Goal: Task Accomplishment & Management: Complete application form

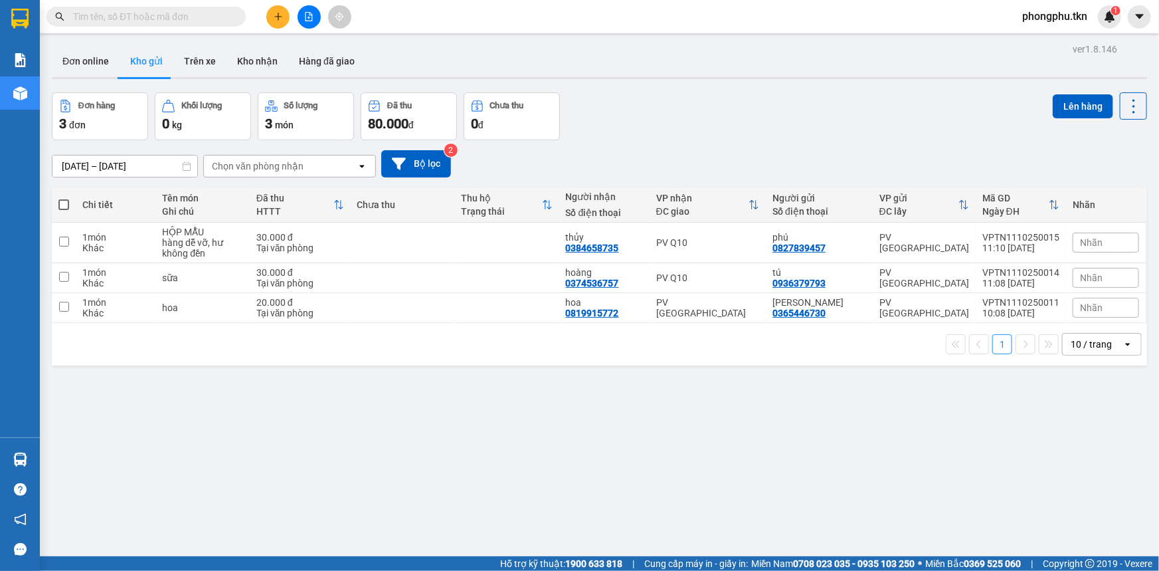
paste input "0989534699"
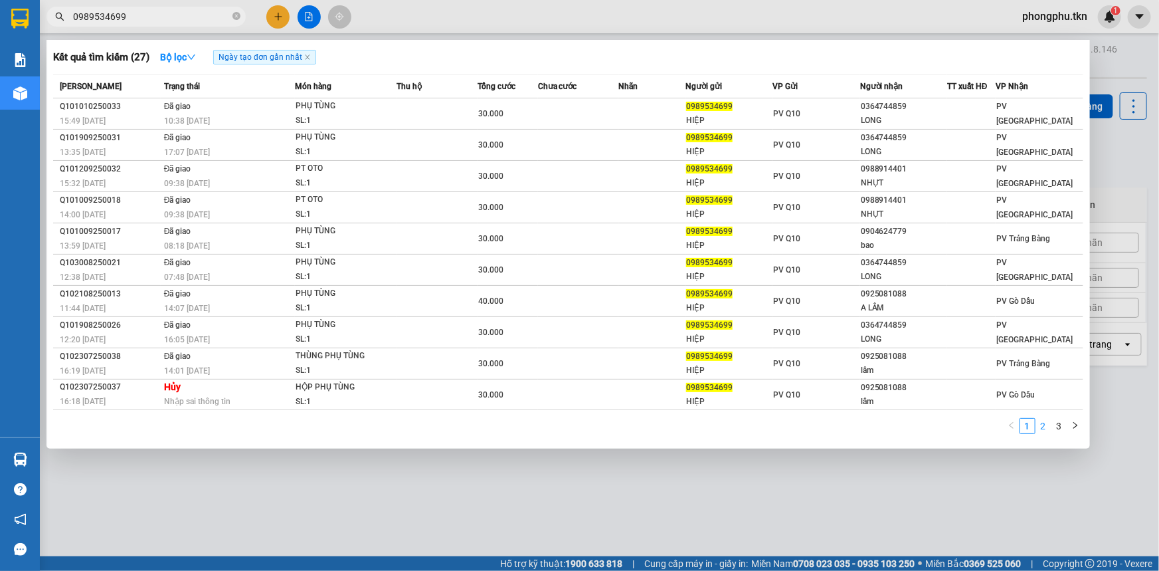
click at [1042, 425] on link "2" at bounding box center [1043, 425] width 15 height 15
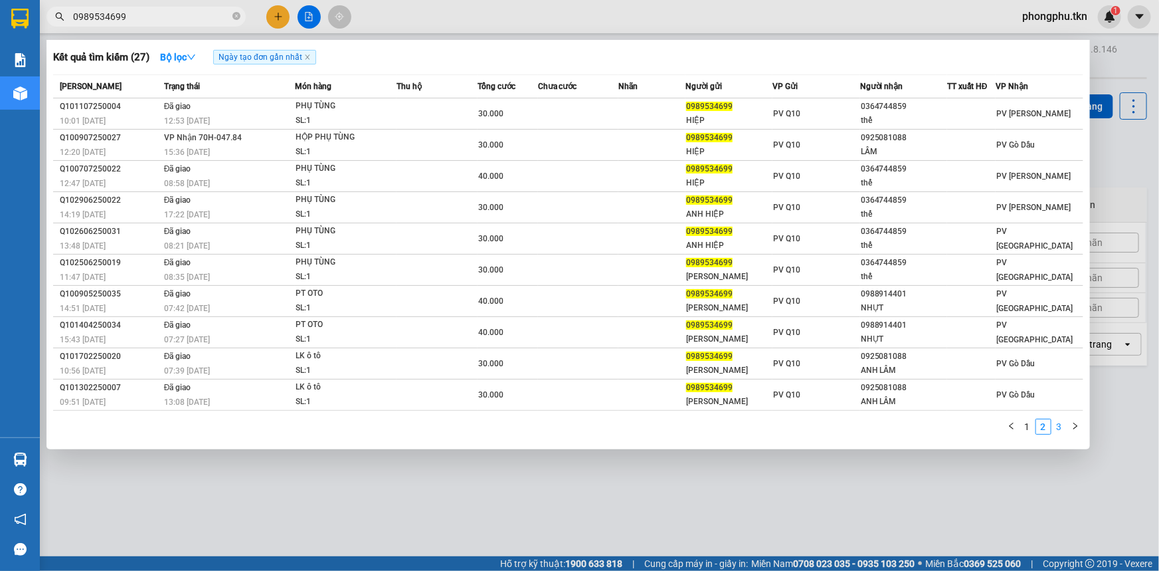
click at [1056, 426] on link "3" at bounding box center [1059, 426] width 15 height 15
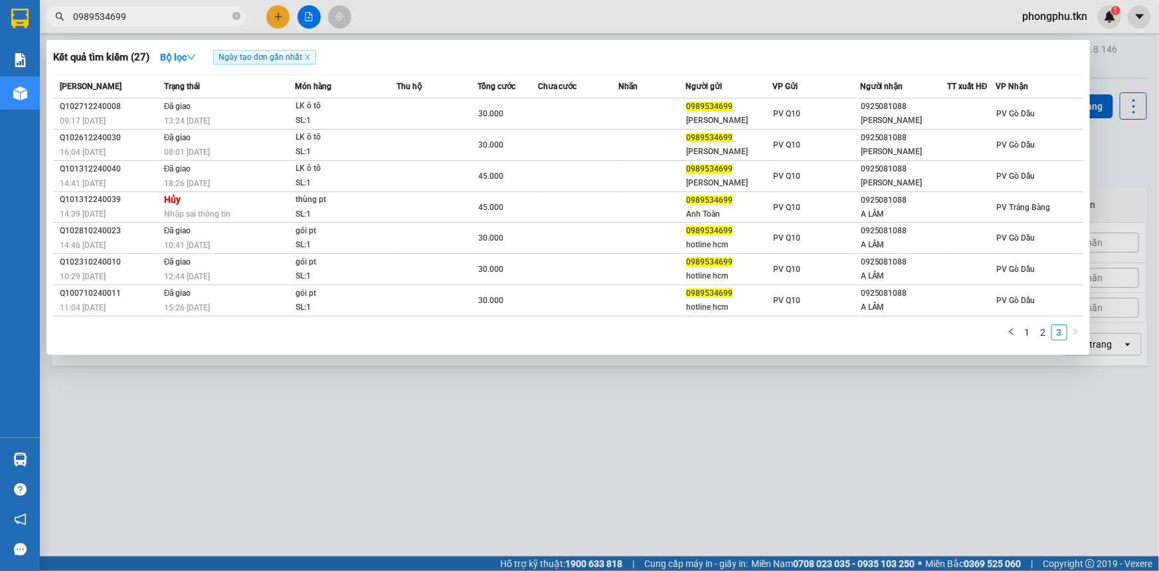
click at [193, 10] on input "0989534699" at bounding box center [151, 16] width 157 height 15
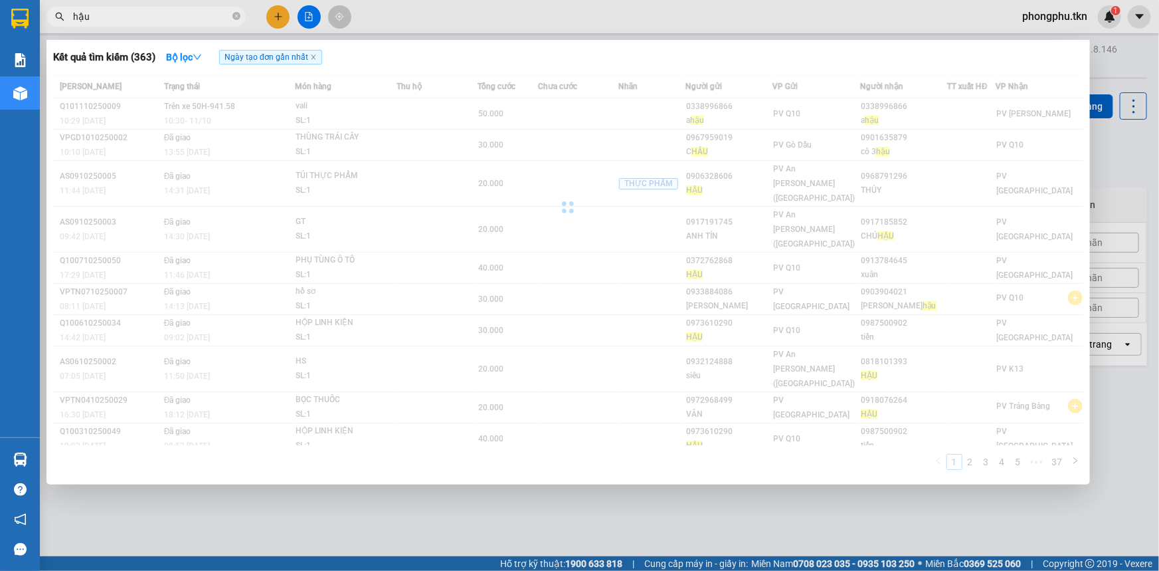
drag, startPoint x: 209, startPoint y: 21, endPoint x: 169, endPoint y: 22, distance: 39.2
click at [169, 22] on input "hậu" at bounding box center [151, 16] width 157 height 15
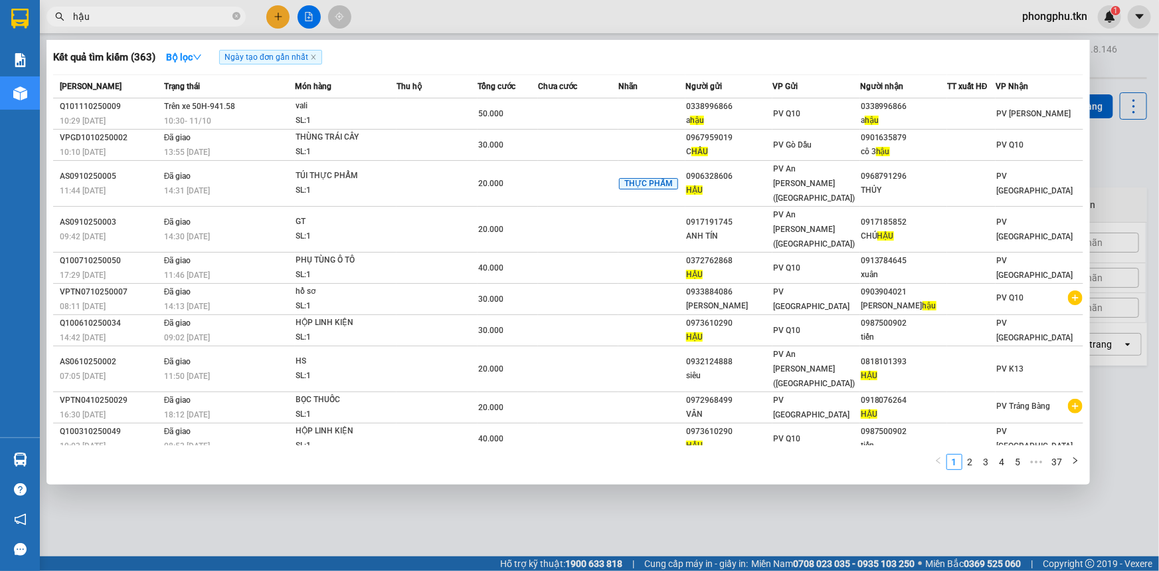
type input "hậu"
click at [241, 20] on span "hậu" at bounding box center [145, 17] width 199 height 20
click at [236, 18] on icon "close-circle" at bounding box center [236, 16] width 8 height 8
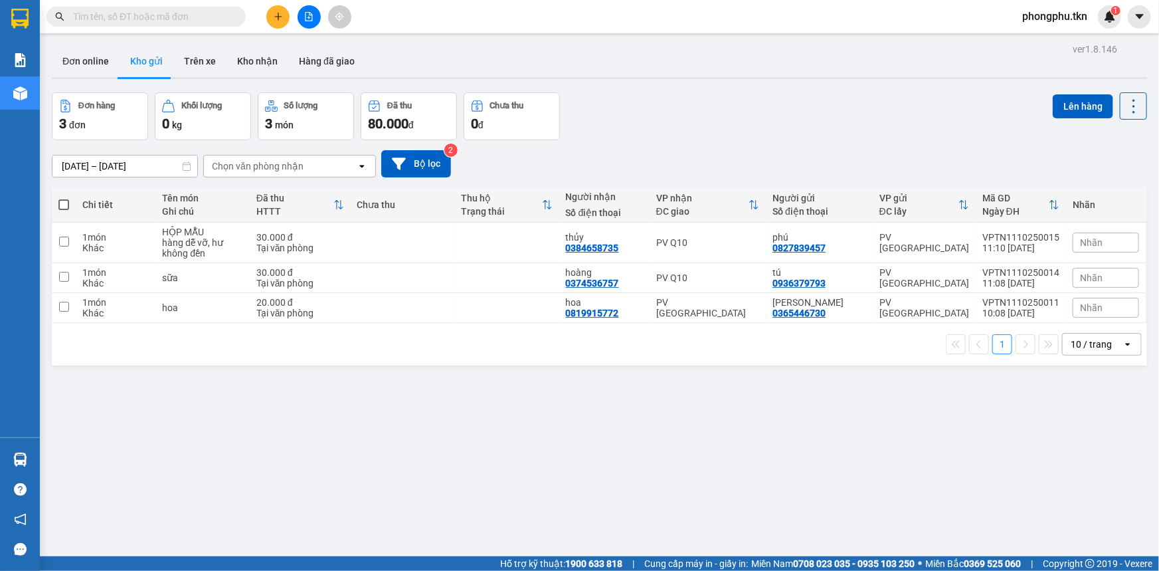
paste input "0989534699"
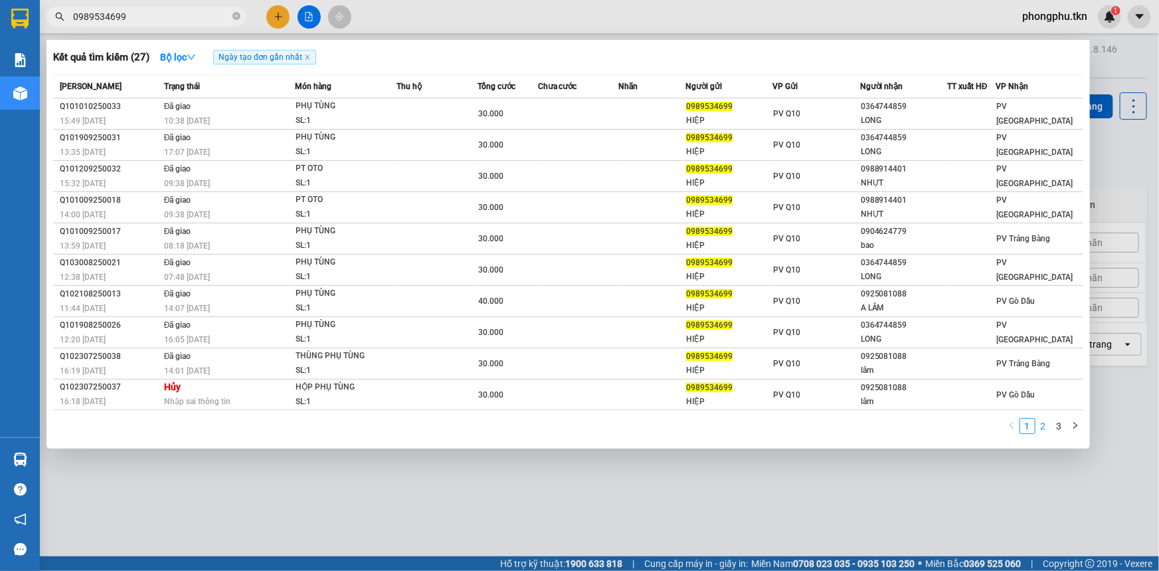
type input "0989534699"
click at [1042, 425] on link "2" at bounding box center [1043, 425] width 15 height 15
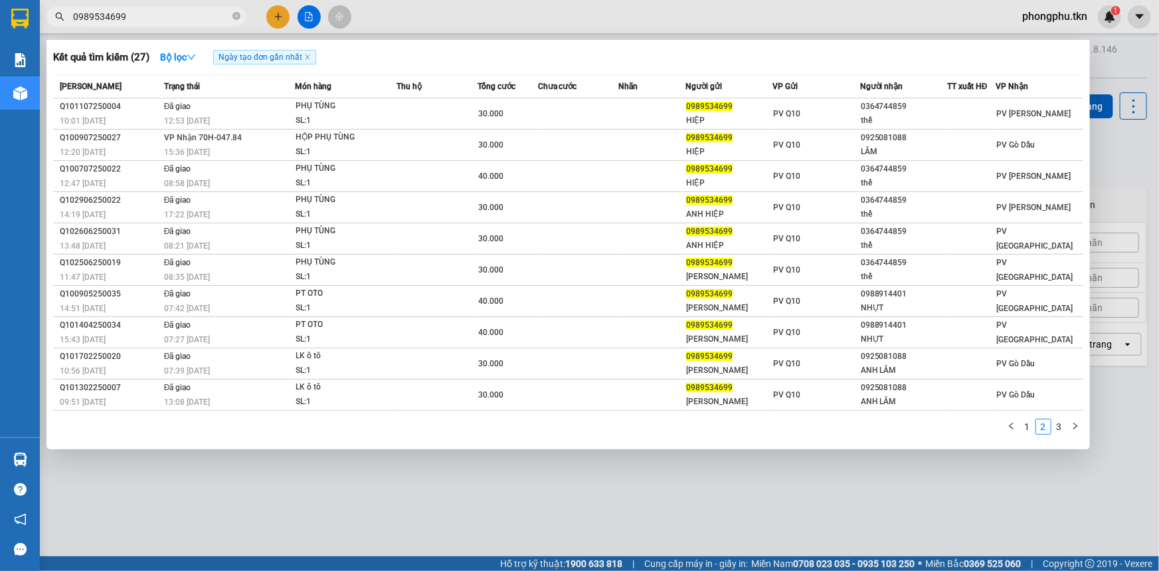
click at [714, 485] on div at bounding box center [579, 285] width 1159 height 571
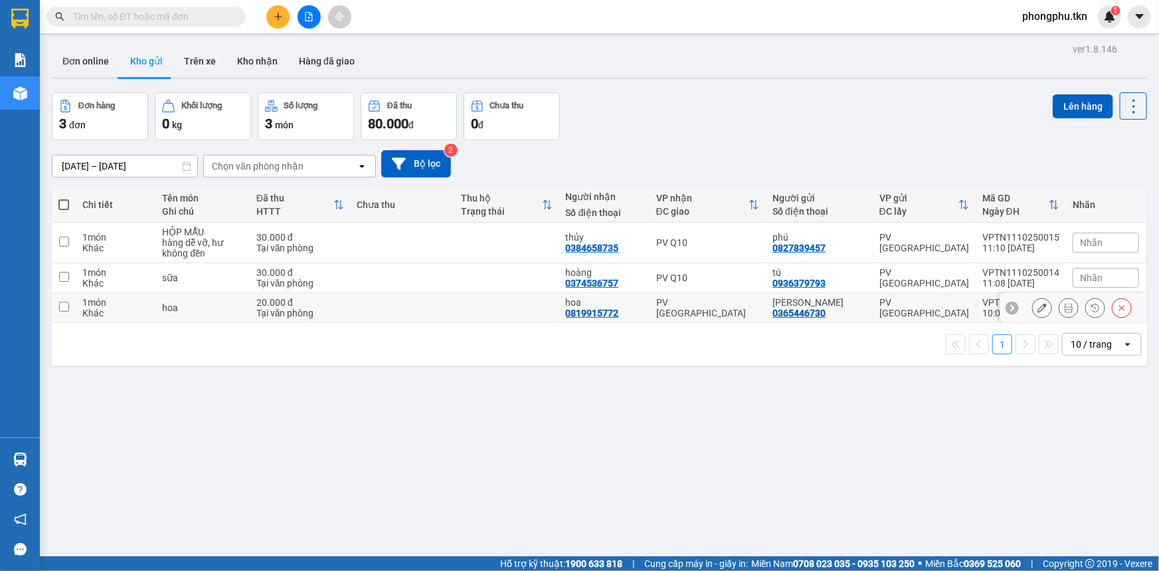
click at [442, 301] on td at bounding box center [403, 308] width 104 height 30
checkbox input "true"
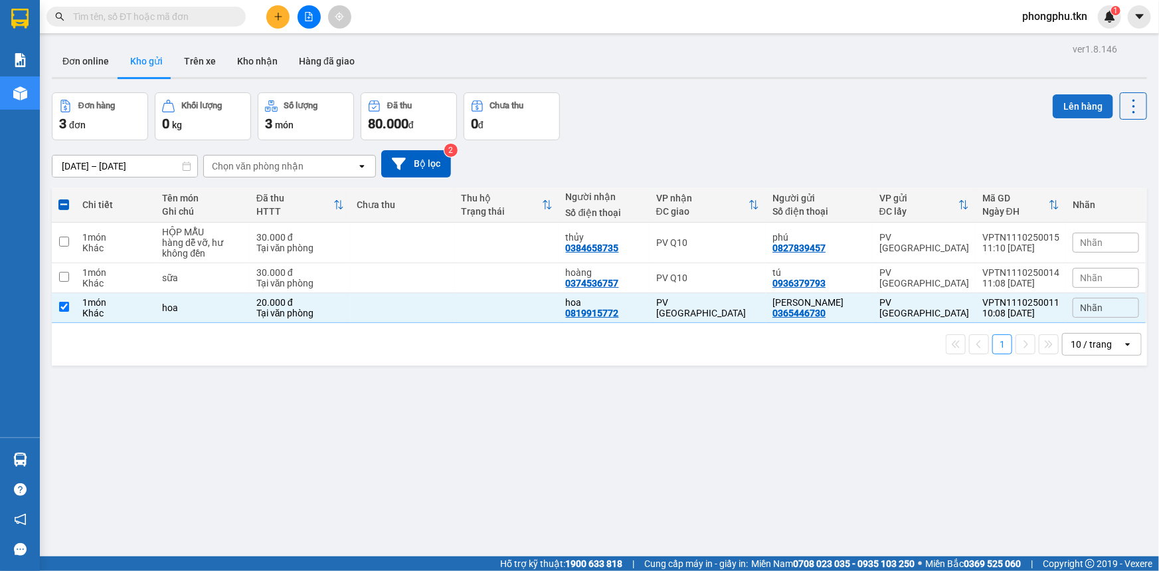
click at [1082, 106] on button "Lên hàng" at bounding box center [1083, 106] width 60 height 24
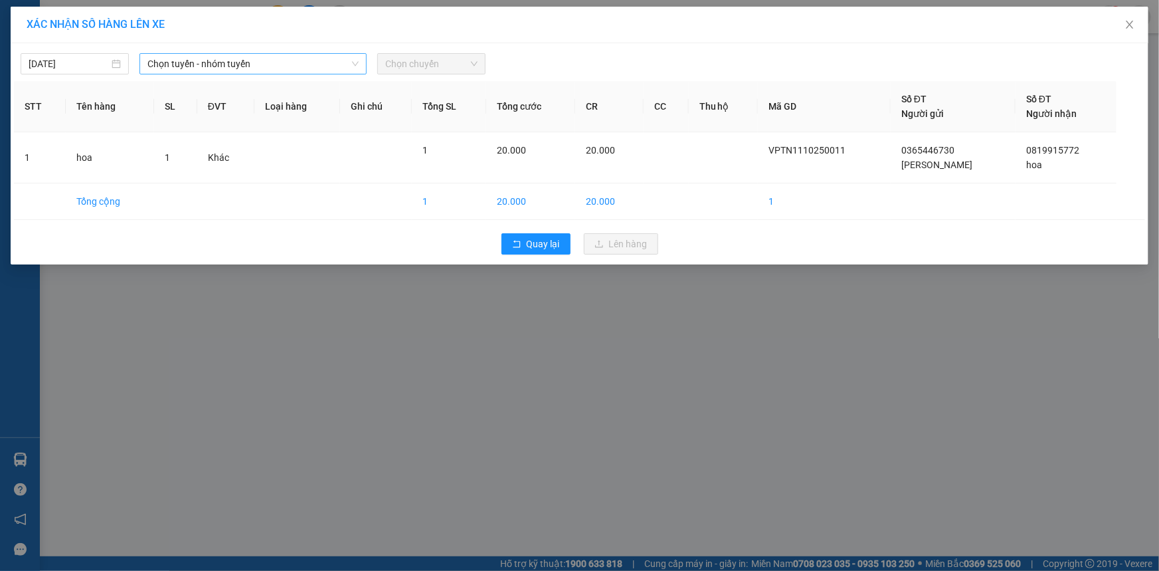
click at [318, 65] on span "Chọn tuyến - nhóm tuyến" at bounding box center [252, 64] width 211 height 20
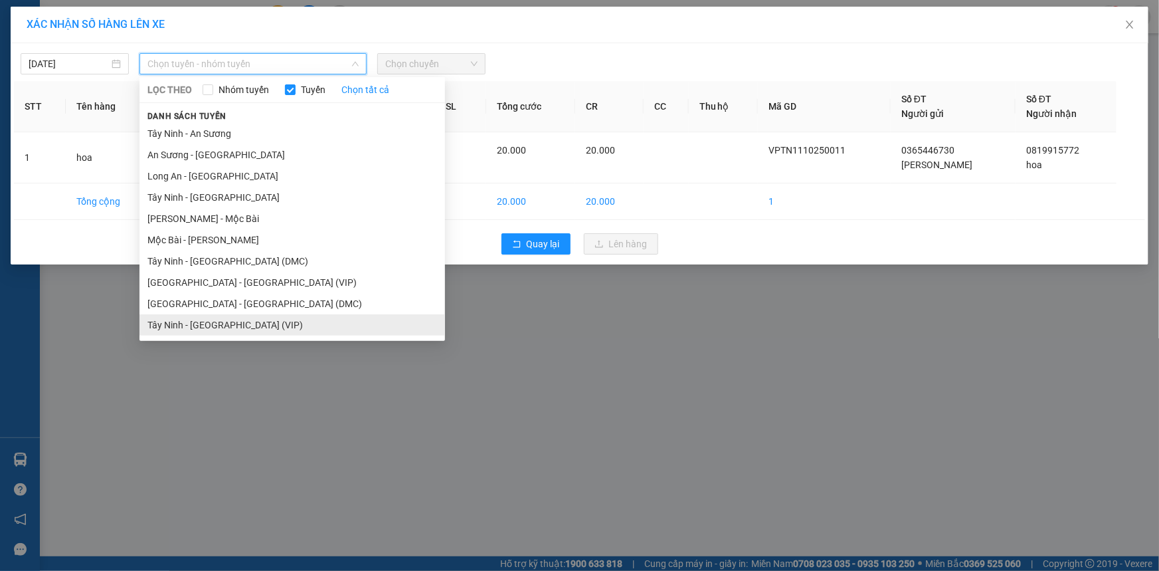
drag, startPoint x: 187, startPoint y: 318, endPoint x: 206, endPoint y: 314, distance: 19.8
click at [187, 318] on li "Tây Ninh - [GEOGRAPHIC_DATA] (VIP)" at bounding box center [292, 324] width 306 height 21
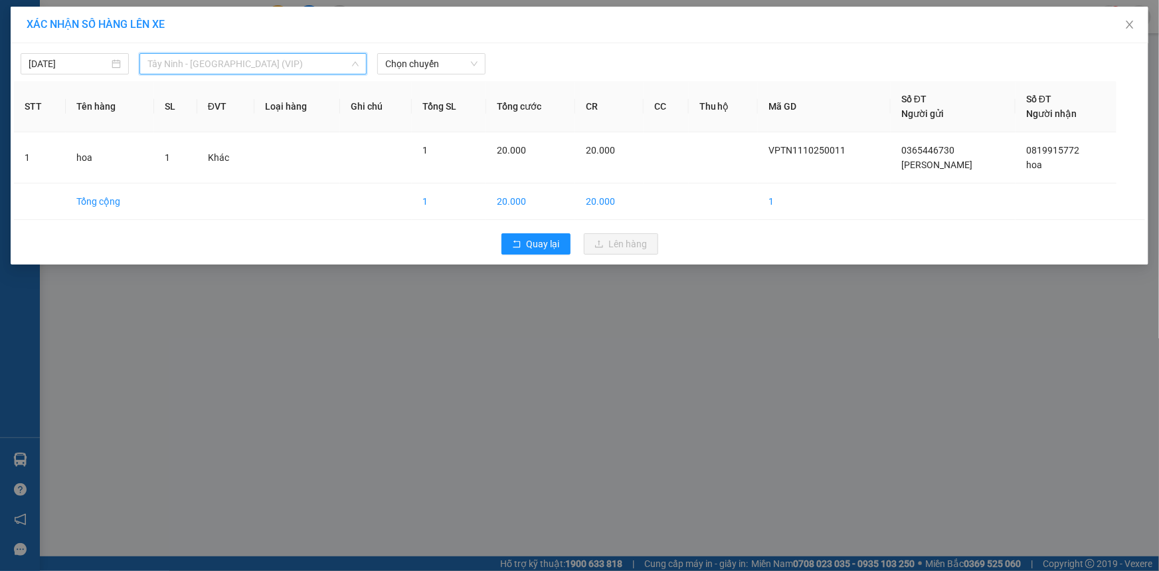
click at [299, 72] on span "Tây Ninh - [GEOGRAPHIC_DATA] (VIP)" at bounding box center [252, 64] width 211 height 20
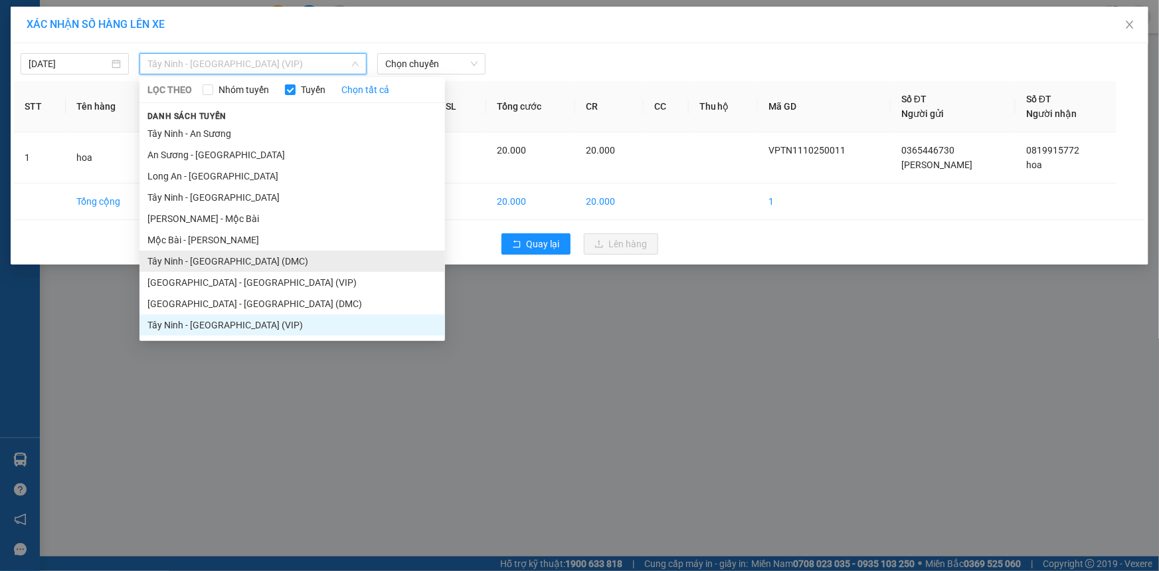
click at [219, 258] on li "Tây Ninh - [GEOGRAPHIC_DATA] (DMC)" at bounding box center [292, 260] width 306 height 21
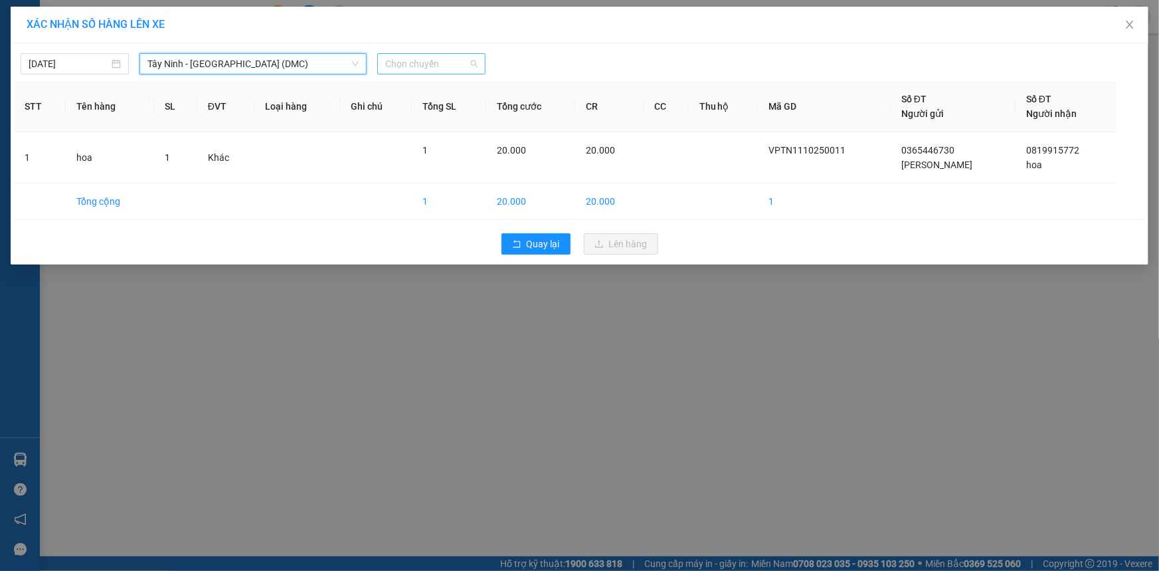
click at [457, 66] on span "Chọn chuyến" at bounding box center [431, 64] width 92 height 20
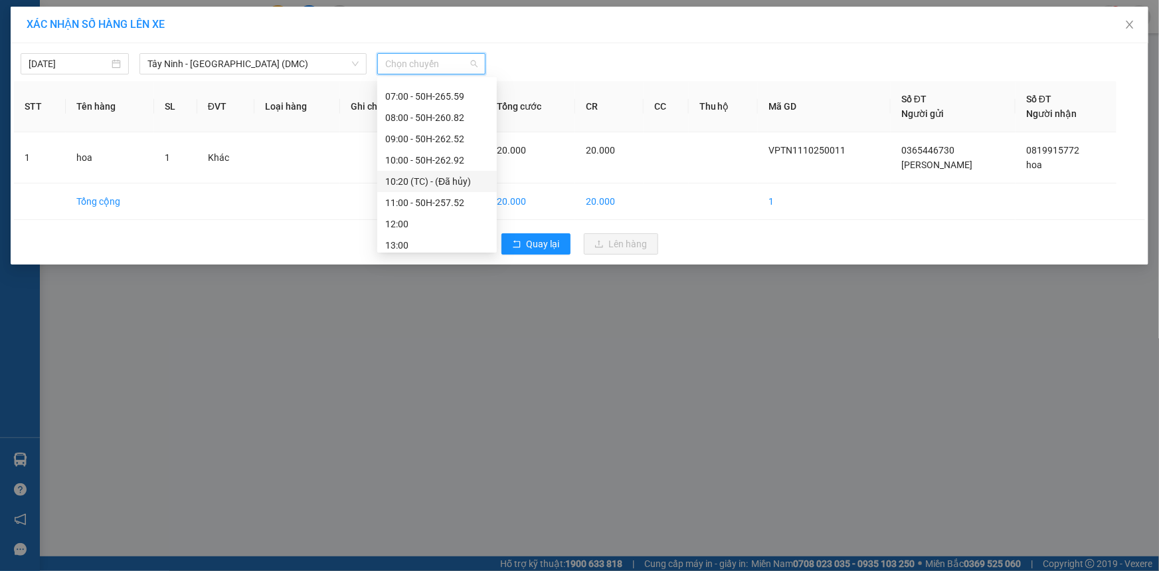
scroll to position [120, 0]
click at [452, 182] on div "11:00 - 50H-257.52" at bounding box center [437, 182] width 104 height 15
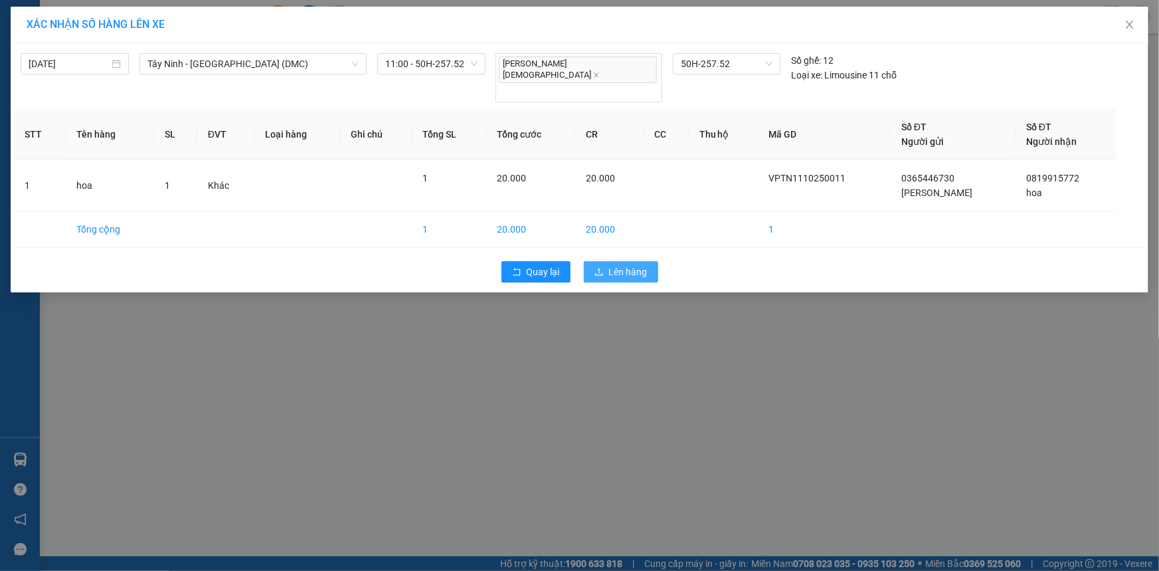
click at [640, 264] on span "Lên hàng" at bounding box center [628, 271] width 39 height 15
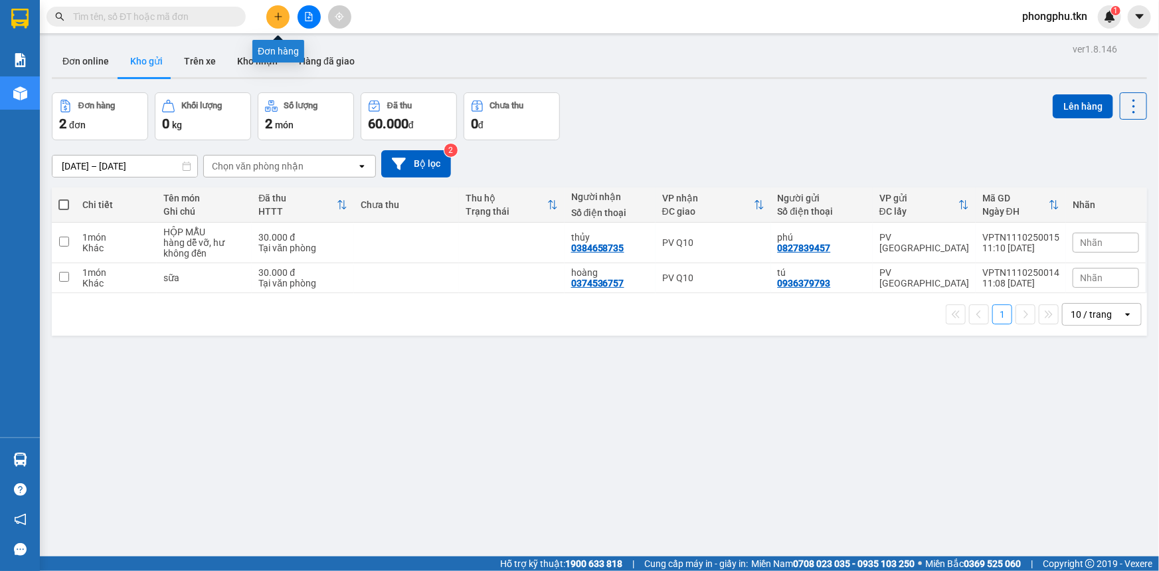
click at [283, 18] on button at bounding box center [277, 16] width 23 height 23
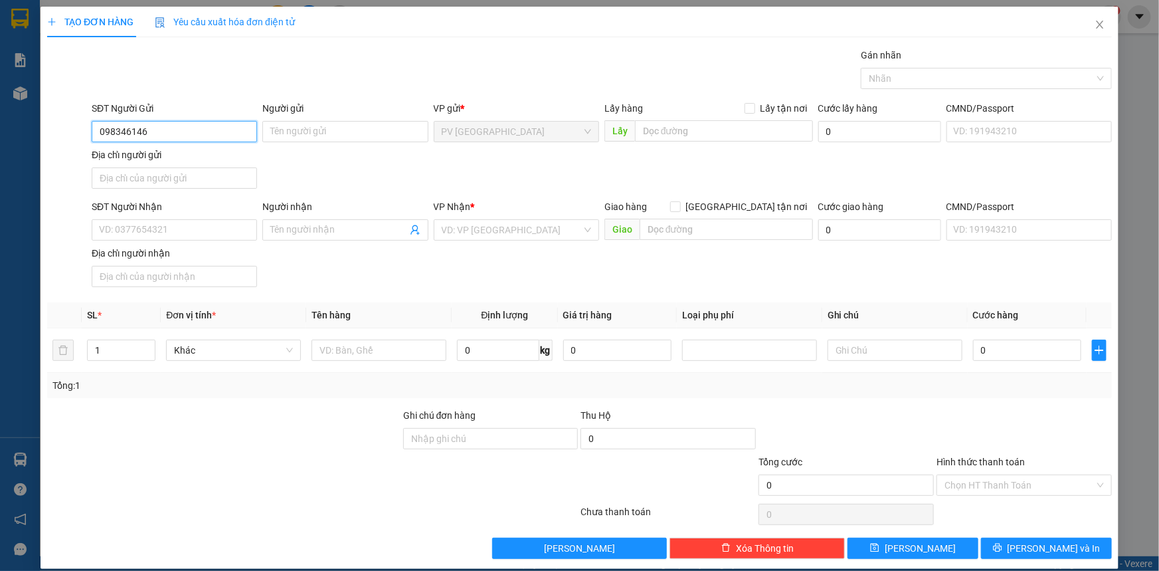
type input "0983461464"
click at [161, 157] on div "0983461464 - [PERSON_NAME]" at bounding box center [173, 158] width 148 height 15
type input "CHÚ HẢI"
type input "0974346504"
type input "VÂN"
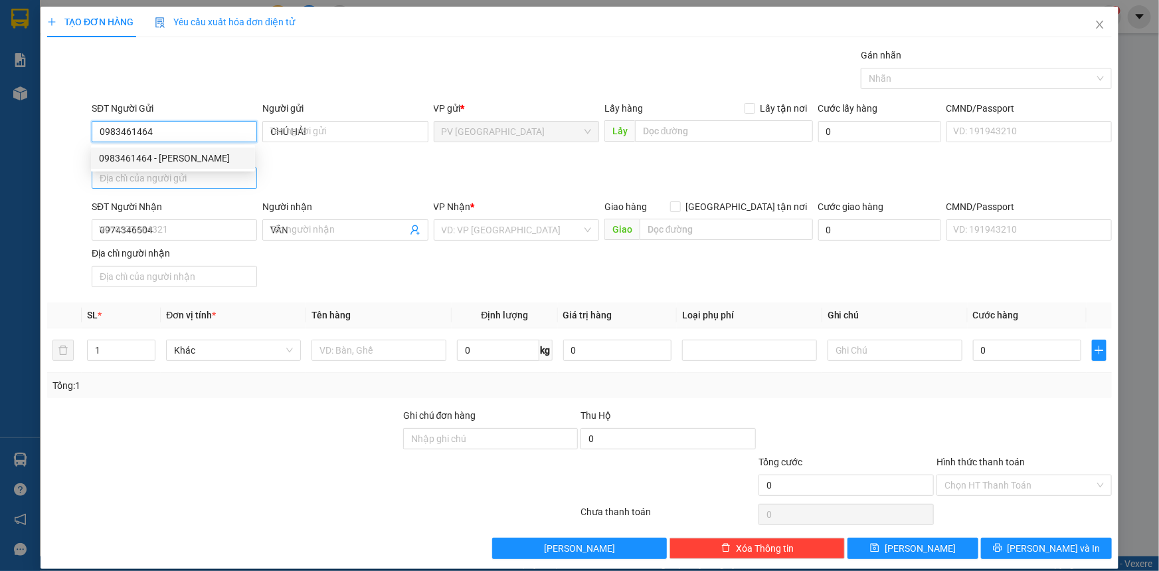
type input "130.000"
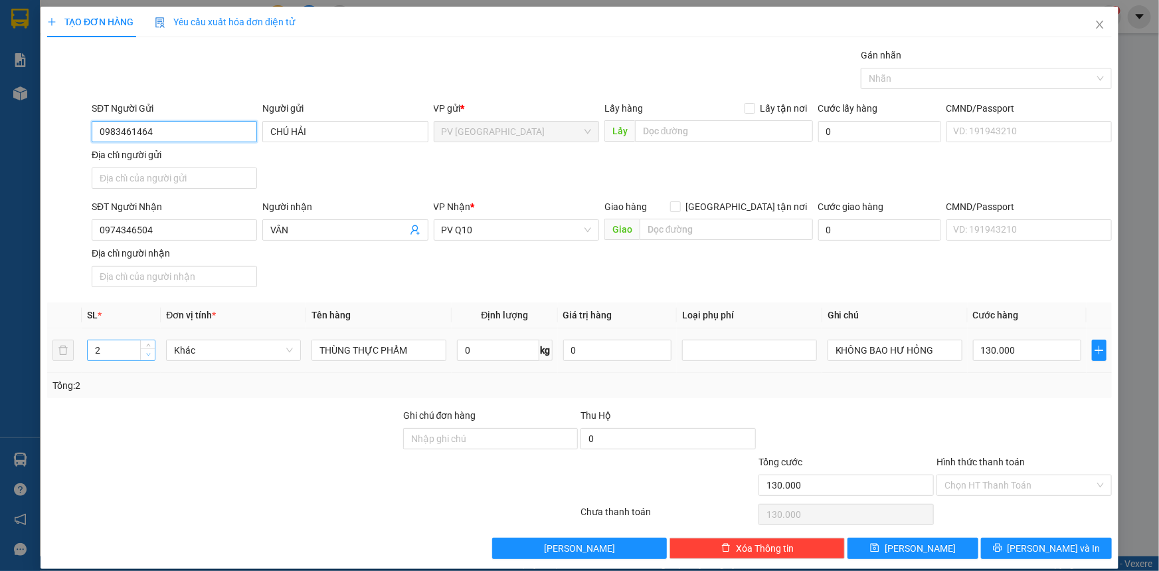
type input "0983461464"
type input "1"
click at [147, 356] on span "down" at bounding box center [148, 355] width 8 height 8
click at [1057, 351] on input "130.000" at bounding box center [1027, 349] width 108 height 21
type input "0"
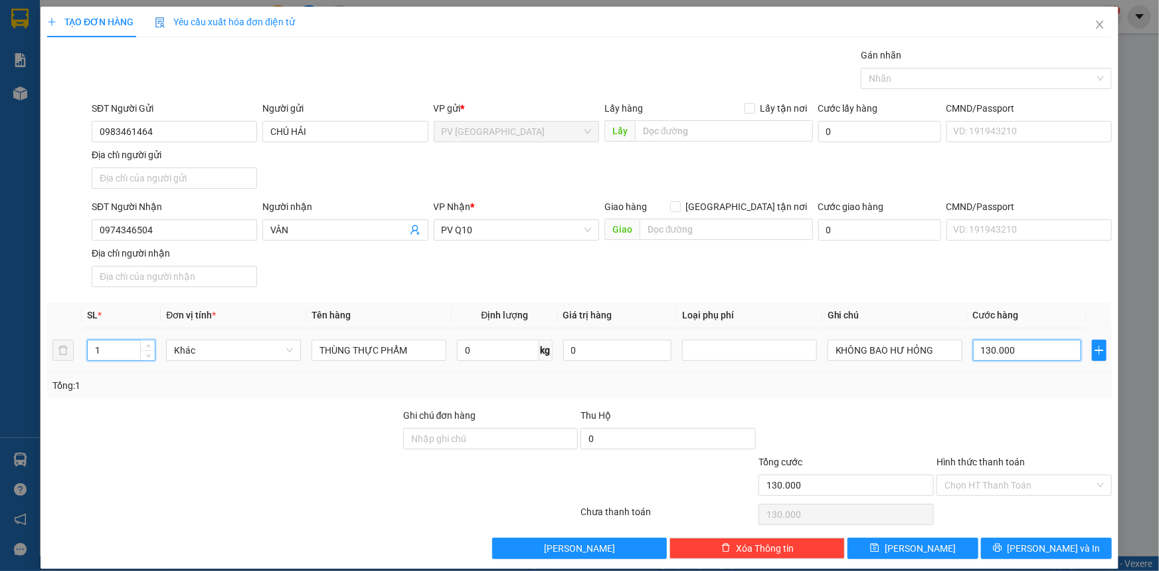
type input "0"
type input "40"
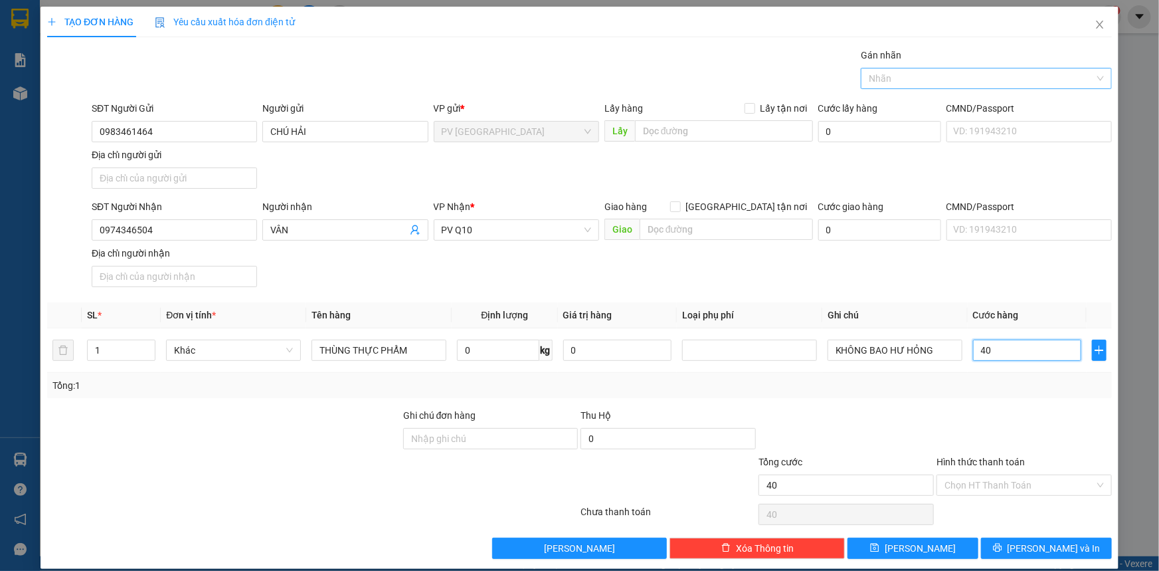
type input "40"
click at [958, 80] on div at bounding box center [979, 78] width 231 height 16
type input "40"
type input "40.000"
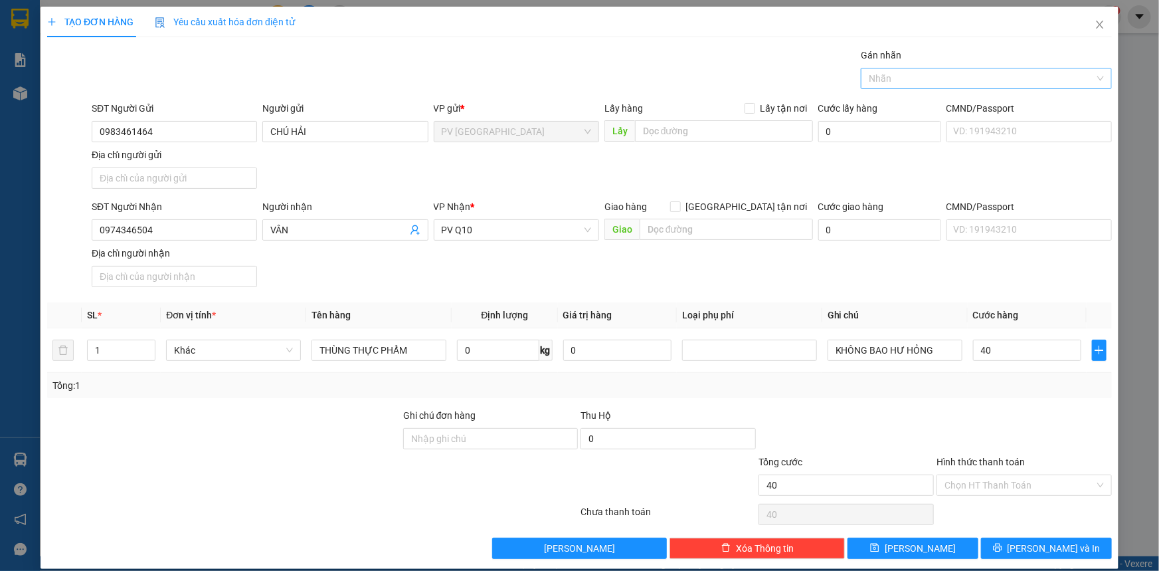
type input "40.000"
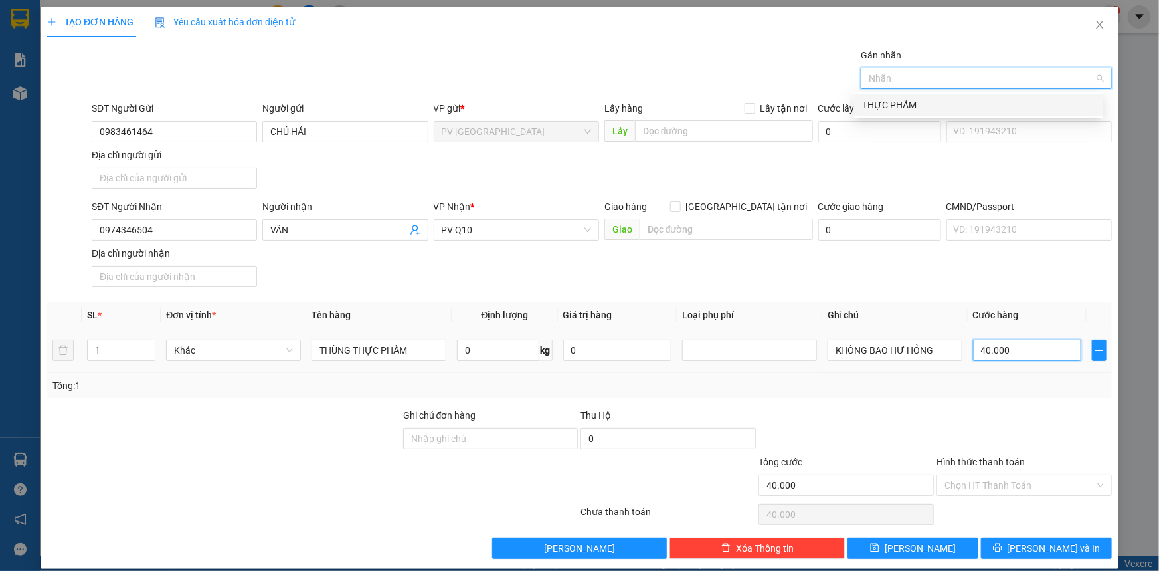
click at [1029, 351] on input "40.000" at bounding box center [1027, 349] width 108 height 21
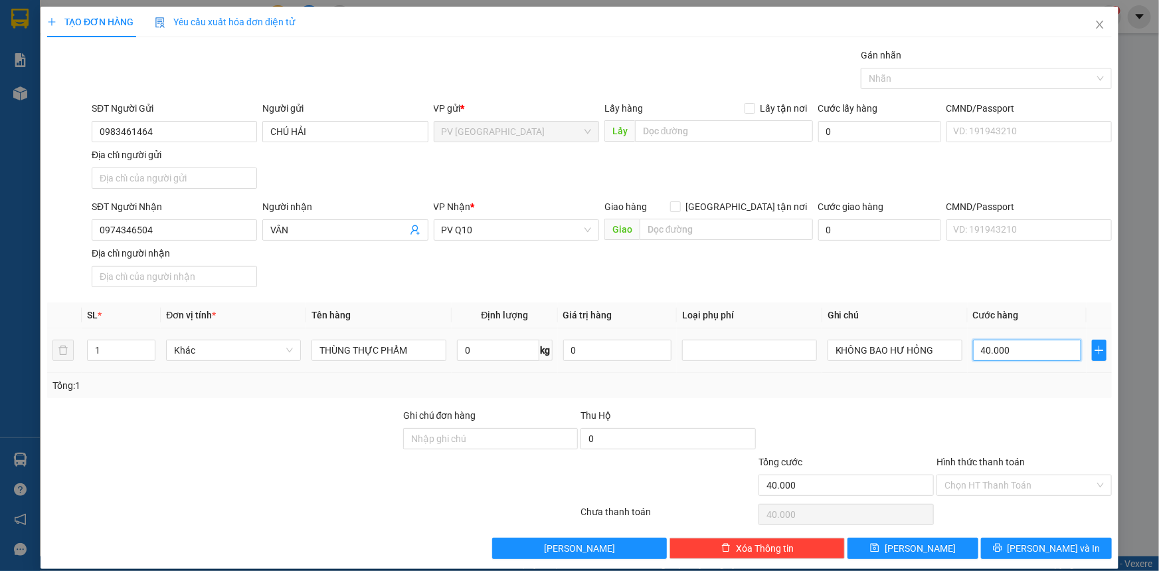
type input "0"
type input "30"
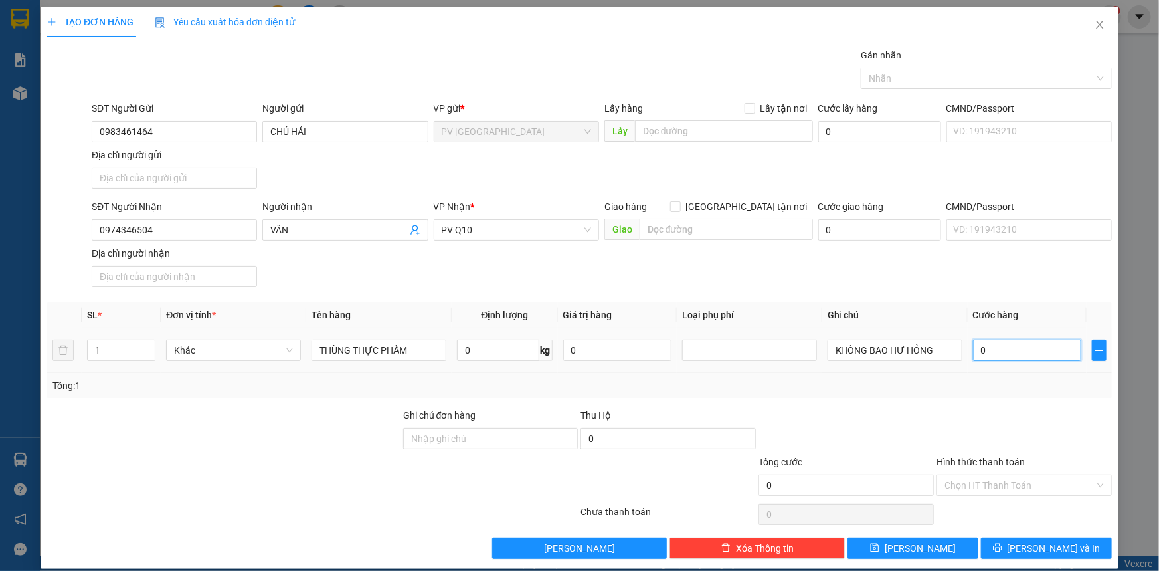
type input "30"
click at [899, 81] on div at bounding box center [979, 78] width 231 height 16
type input "30"
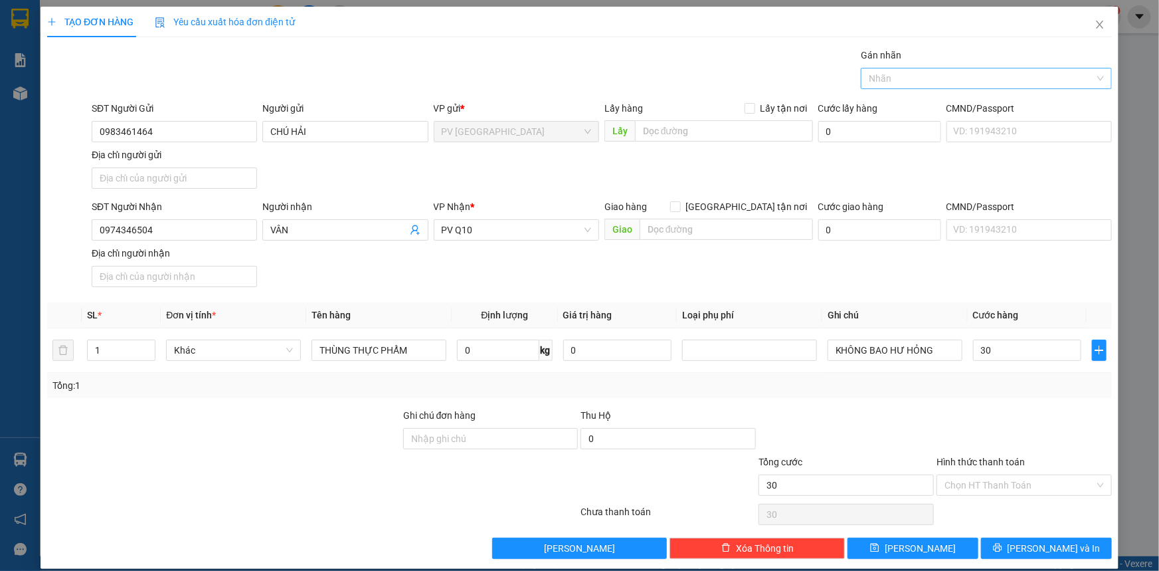
type input "30.000"
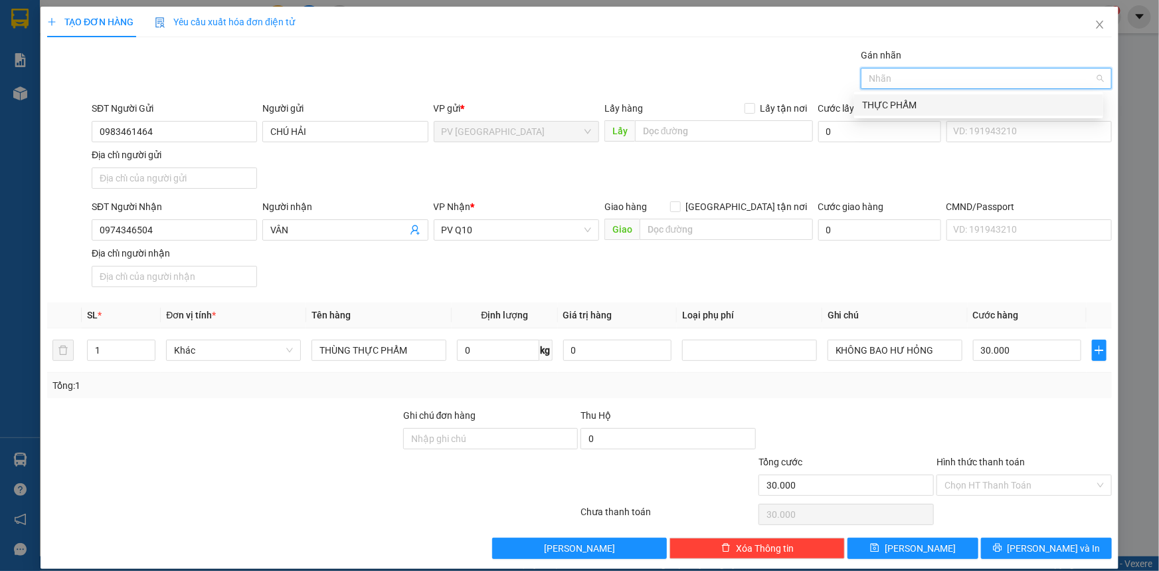
click at [898, 104] on div "THỰC PHẨM" at bounding box center [978, 105] width 233 height 15
click at [1011, 485] on input "Hình thức thanh toán" at bounding box center [1020, 485] width 150 height 20
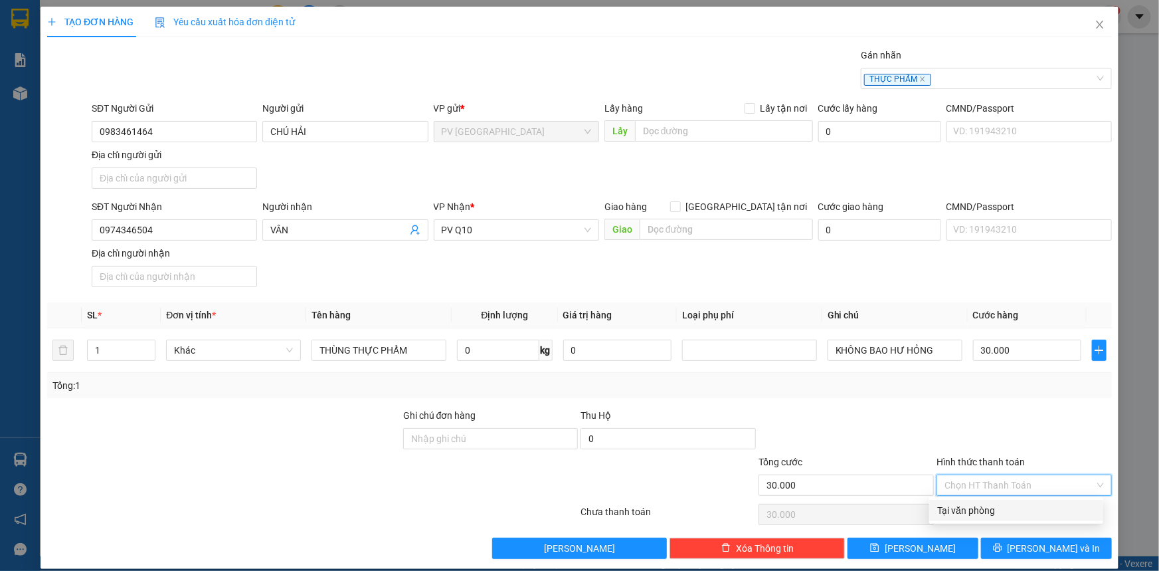
click at [1012, 507] on div "Tại văn phòng" at bounding box center [1016, 510] width 158 height 15
type input "0"
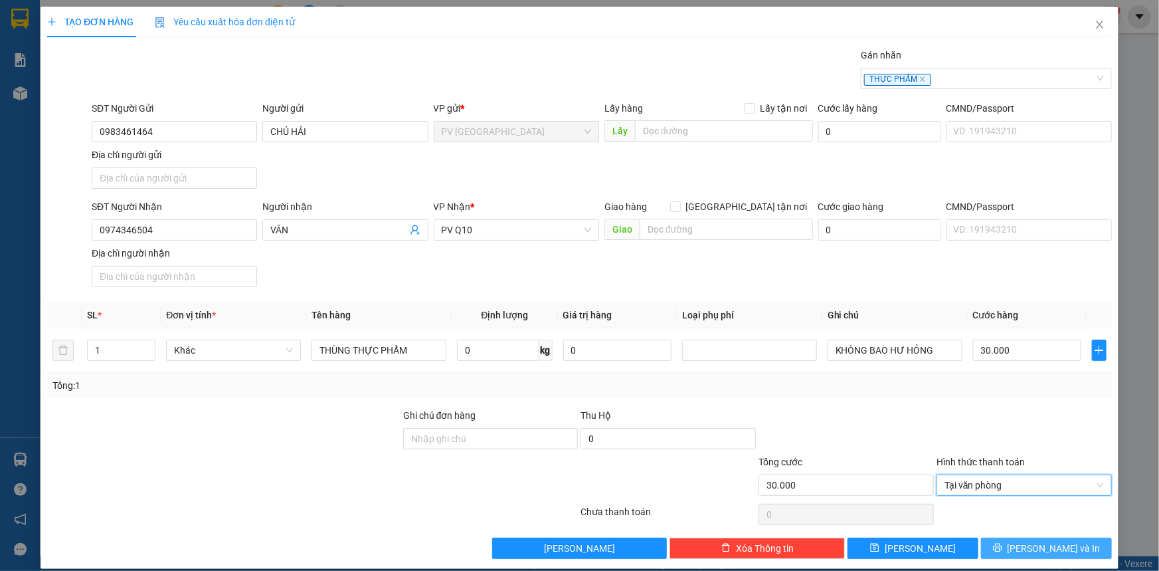
click at [1022, 552] on button "[PERSON_NAME] và In" at bounding box center [1046, 547] width 131 height 21
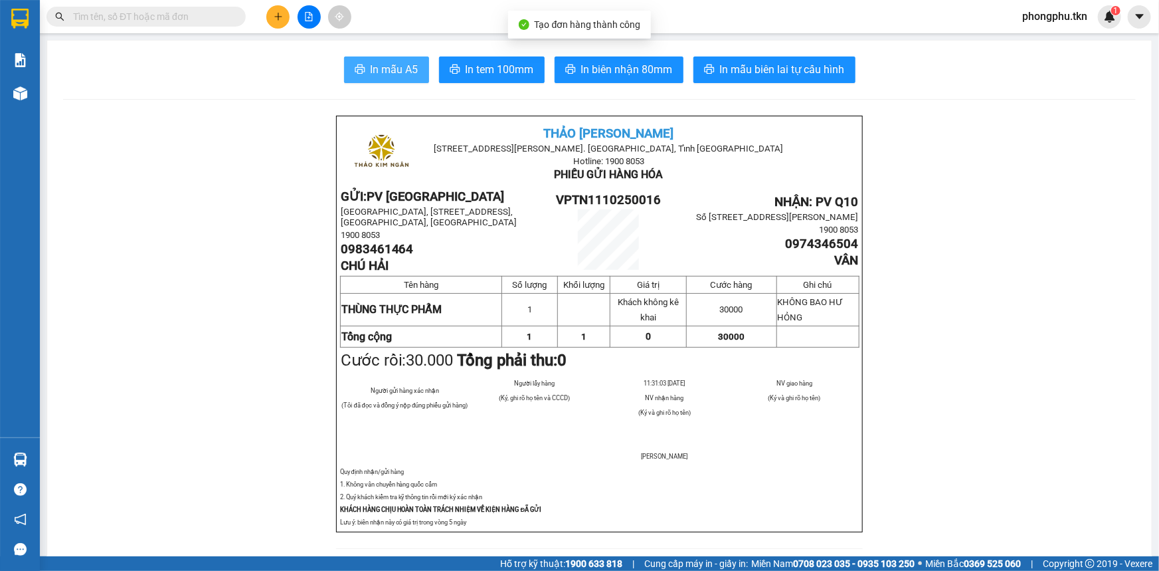
click at [379, 60] on button "In mẫu A5" at bounding box center [386, 69] width 85 height 27
